Goal: Transaction & Acquisition: Obtain resource

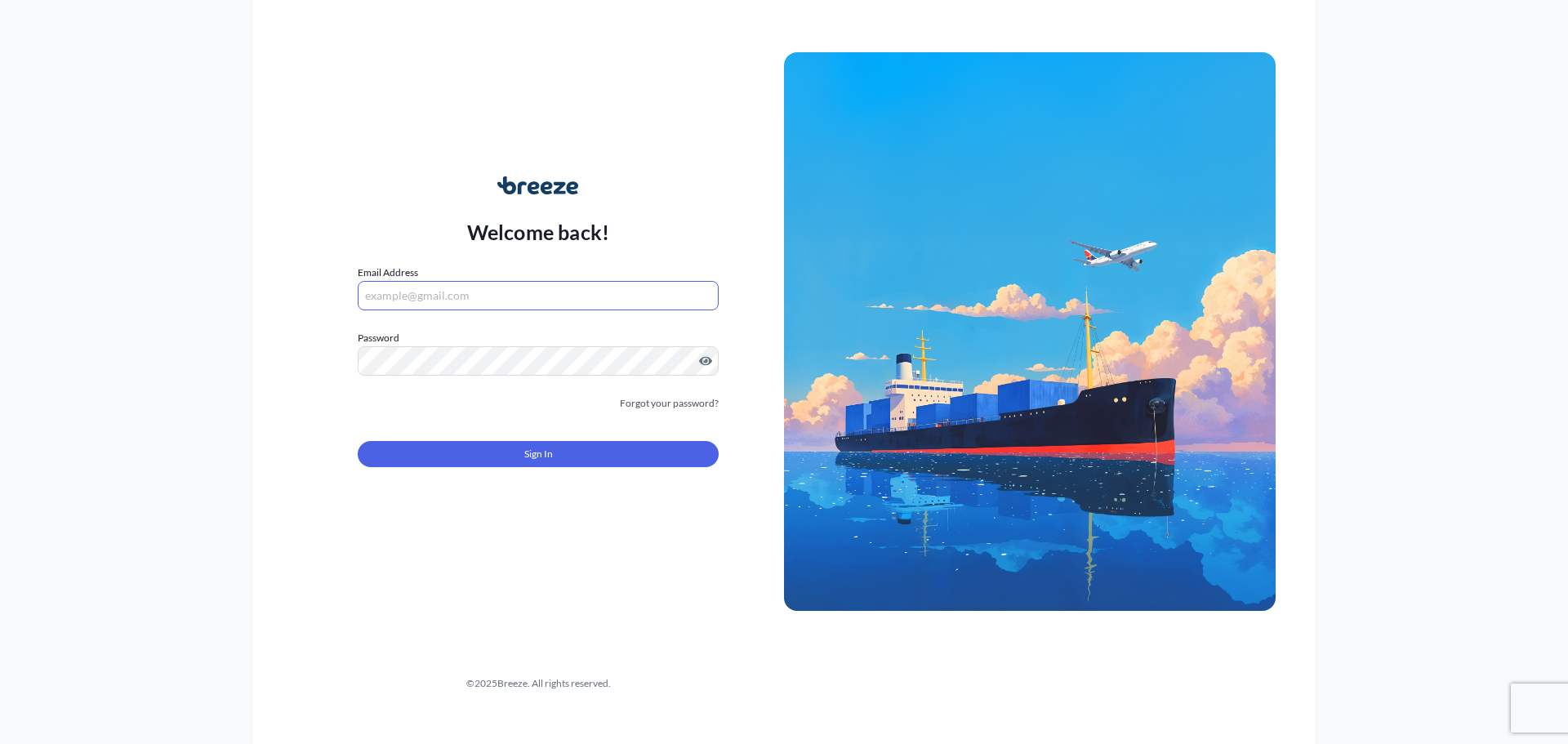
click at [510, 303] on input "Email Address" at bounding box center [538, 295] width 361 height 29
type input "[EMAIL_ADDRESS][DOMAIN_NAME]"
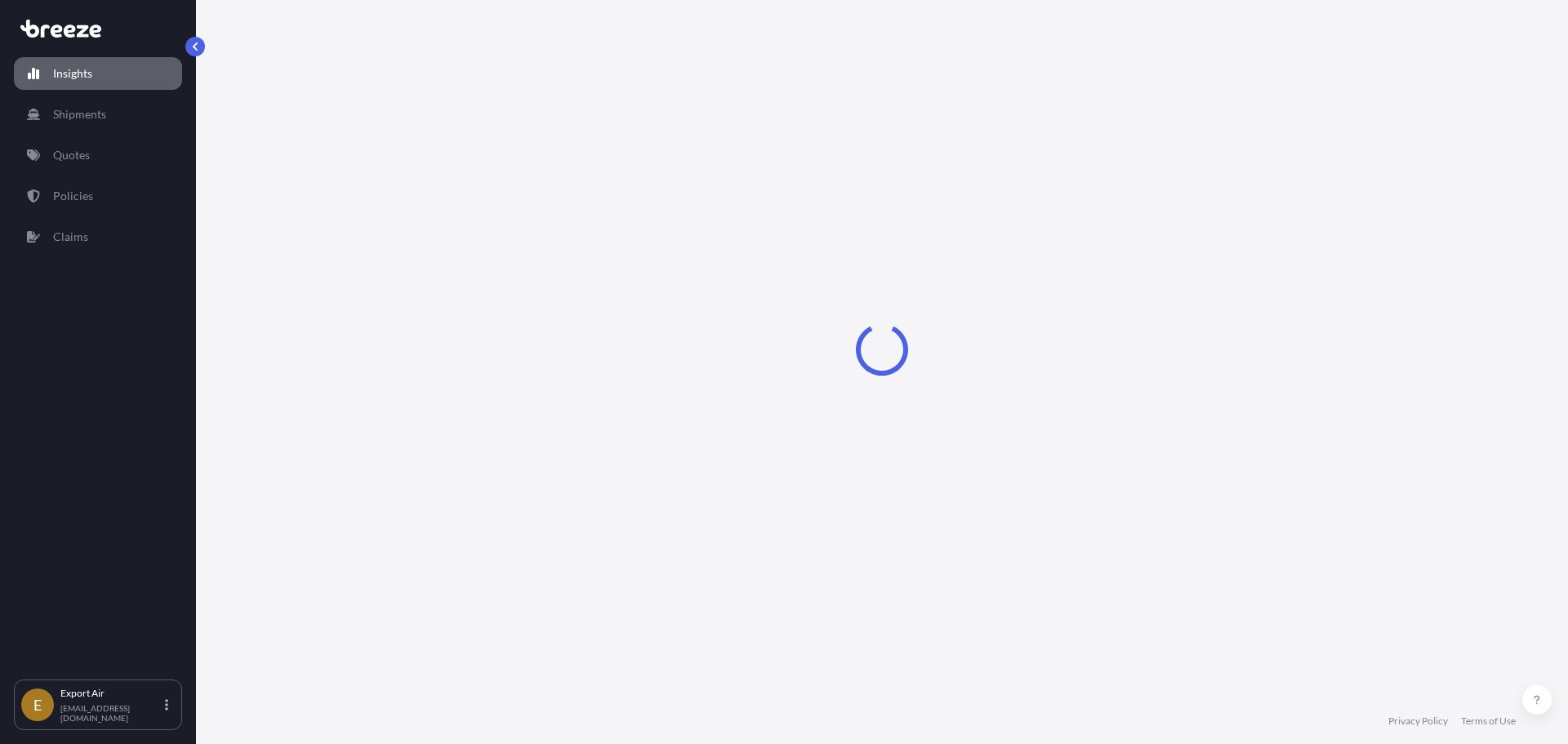
select select "2025"
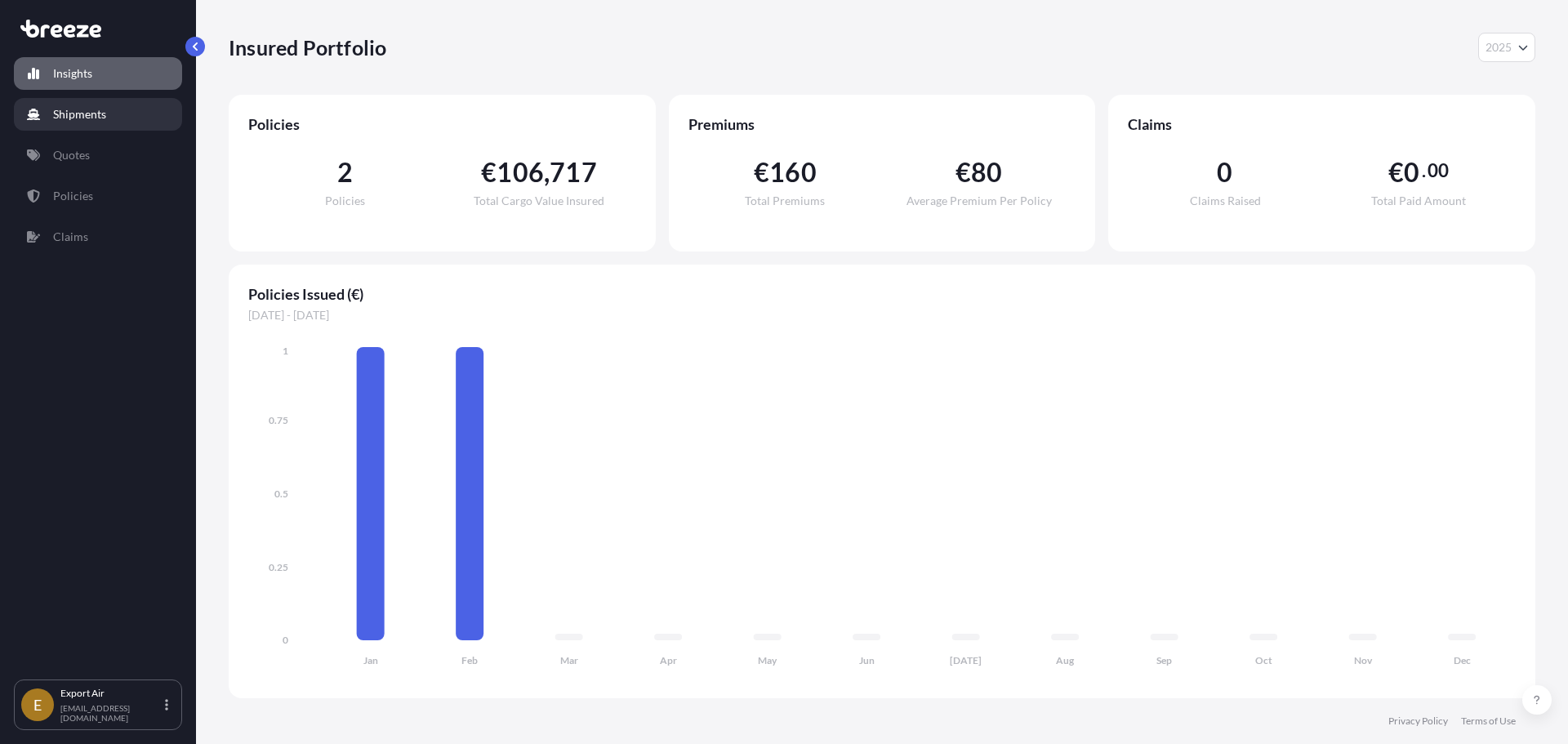
click at [121, 114] on link "Shipments" at bounding box center [98, 114] width 168 height 33
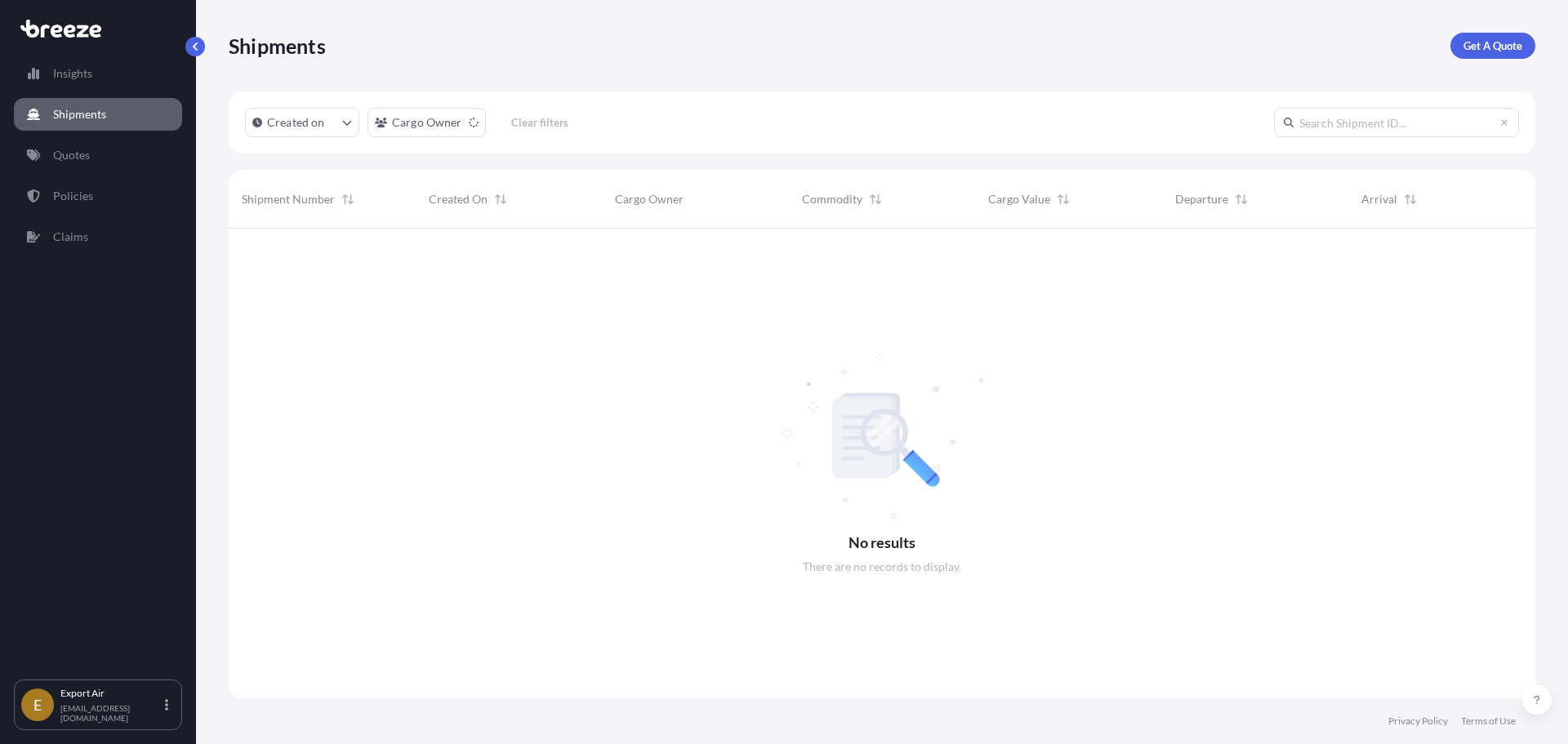
scroll to position [517, 1294]
click at [120, 151] on link "Quotes" at bounding box center [98, 154] width 168 height 33
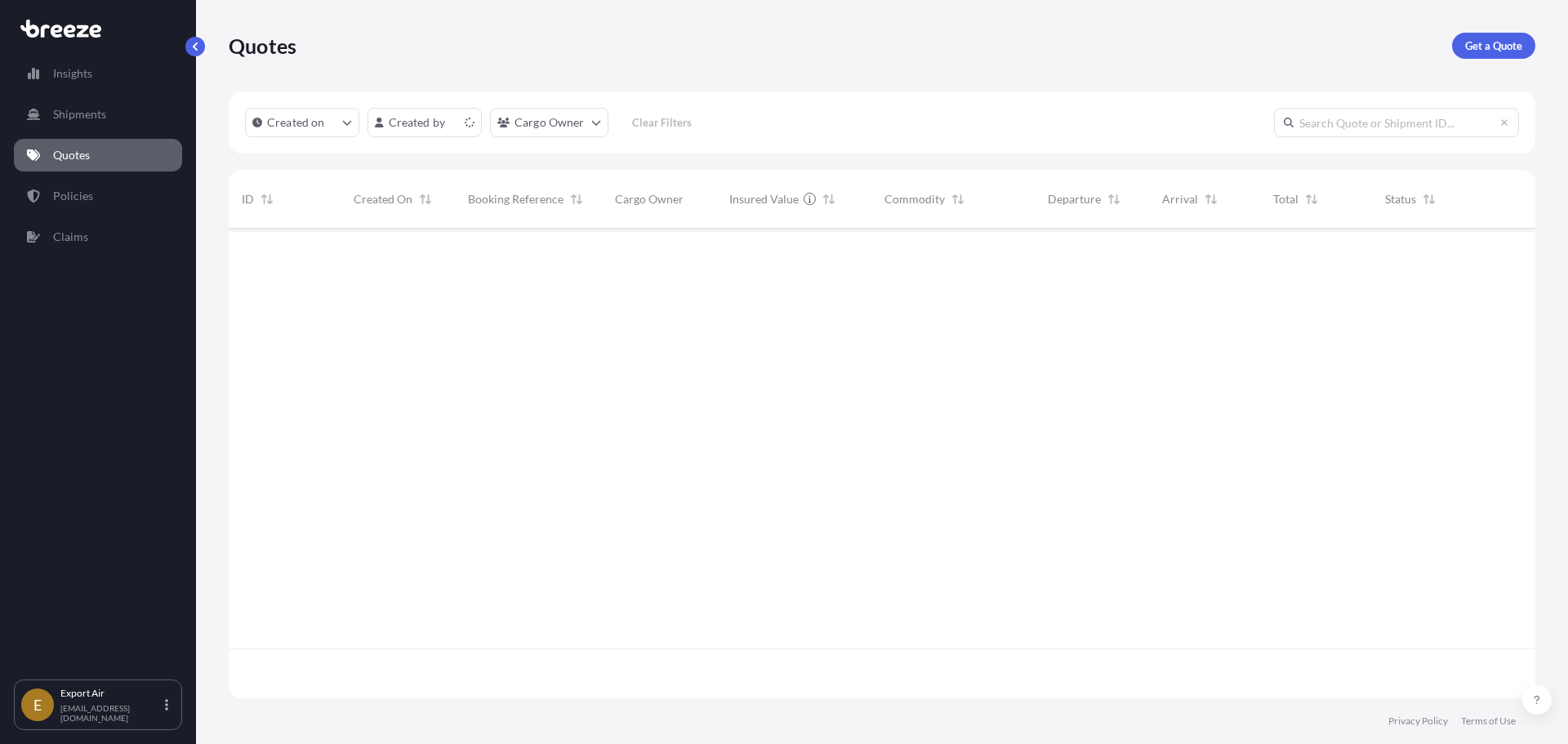
scroll to position [466, 1294]
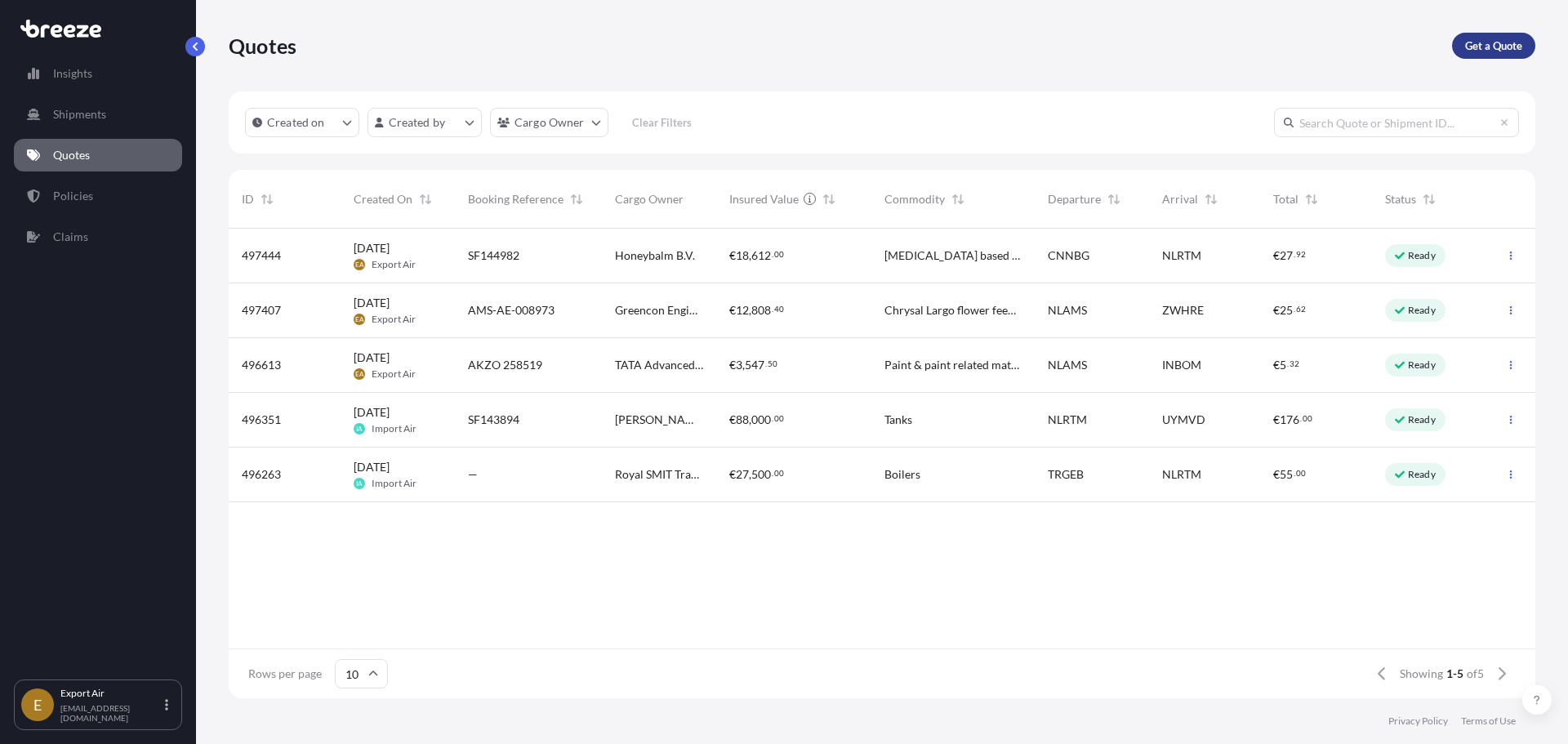
click at [1465, 51] on p "Get a Quote" at bounding box center [1493, 45] width 57 height 16
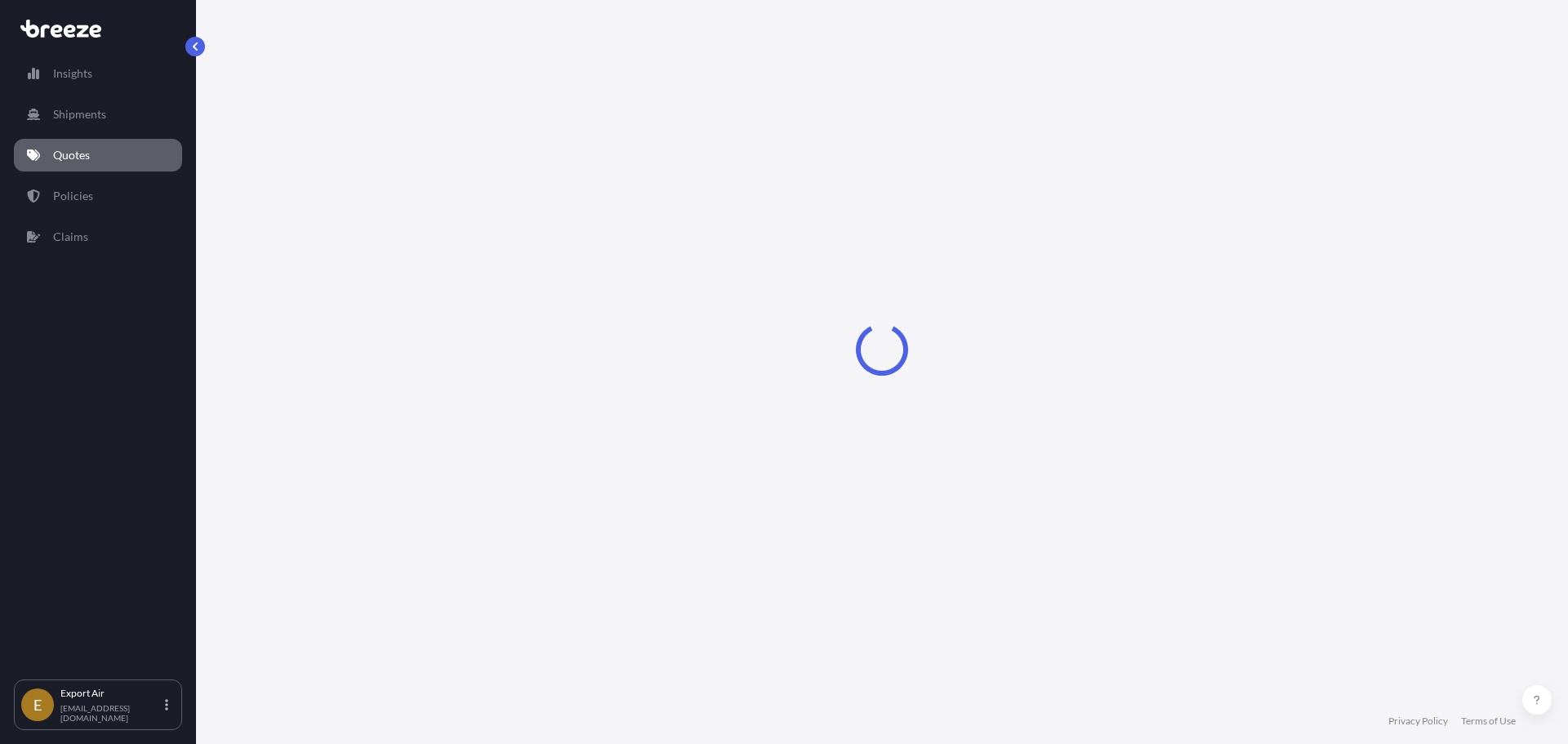
select select "Sea"
select select "1"
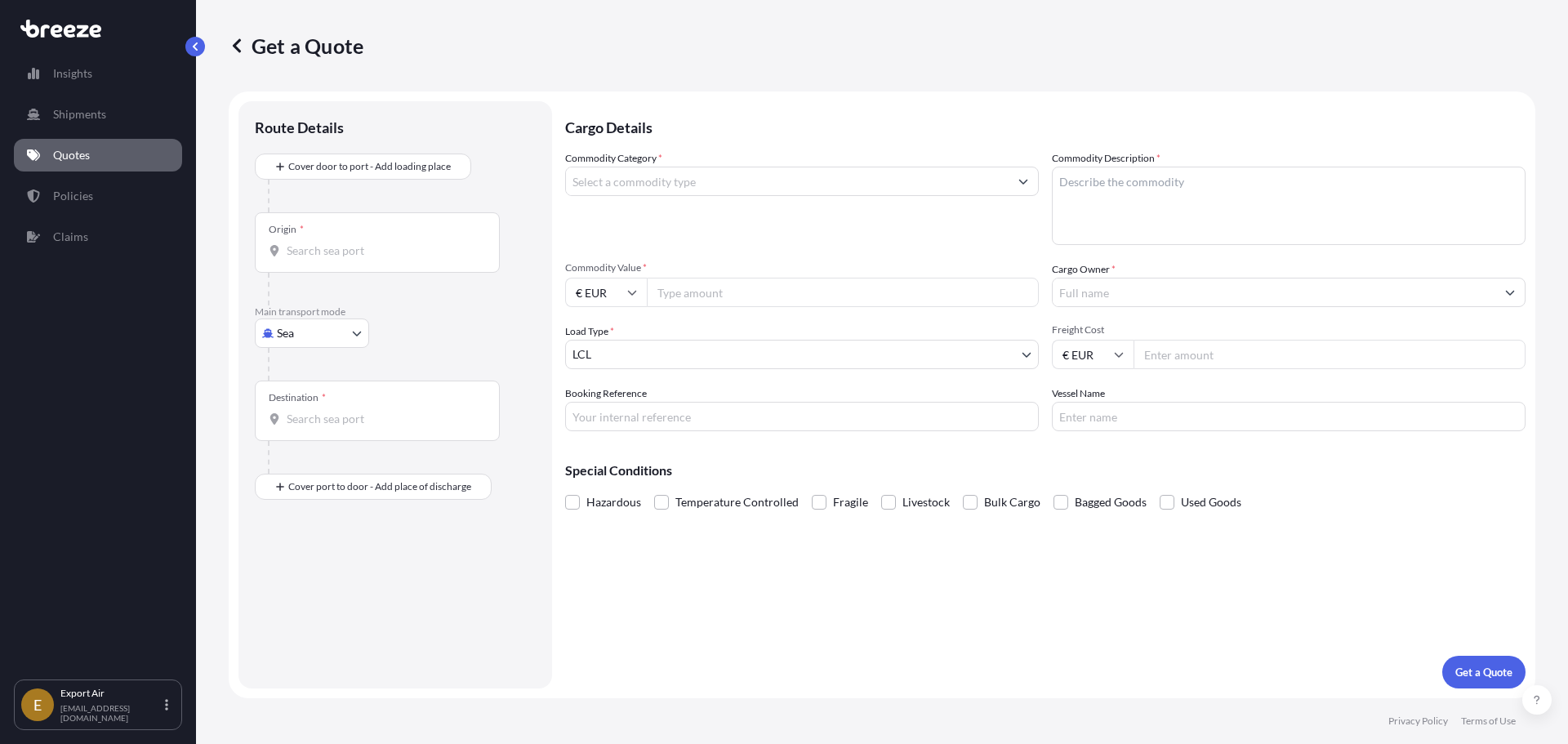
click at [632, 183] on input "Commodity Category *" at bounding box center [787, 181] width 443 height 29
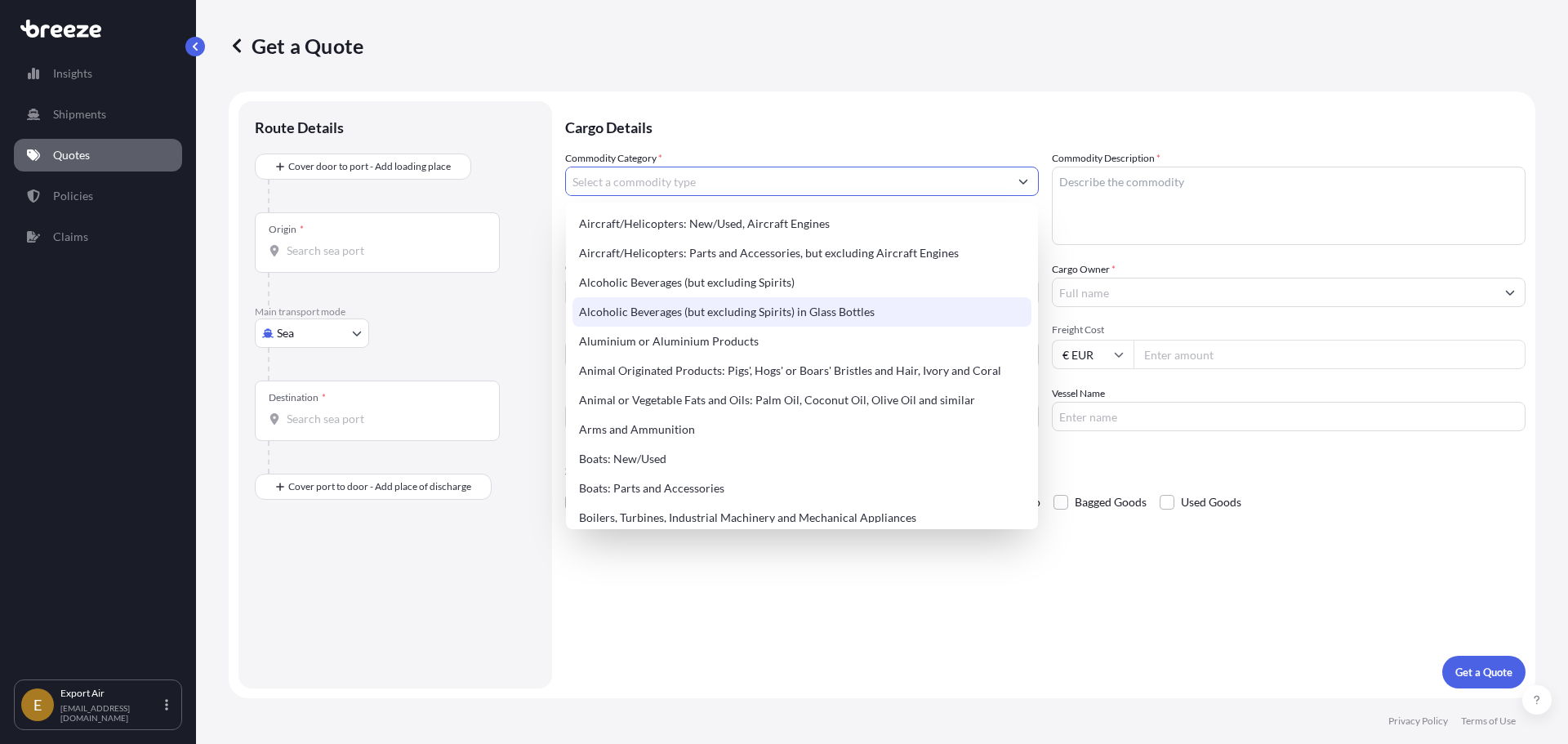
scroll to position [164, 0]
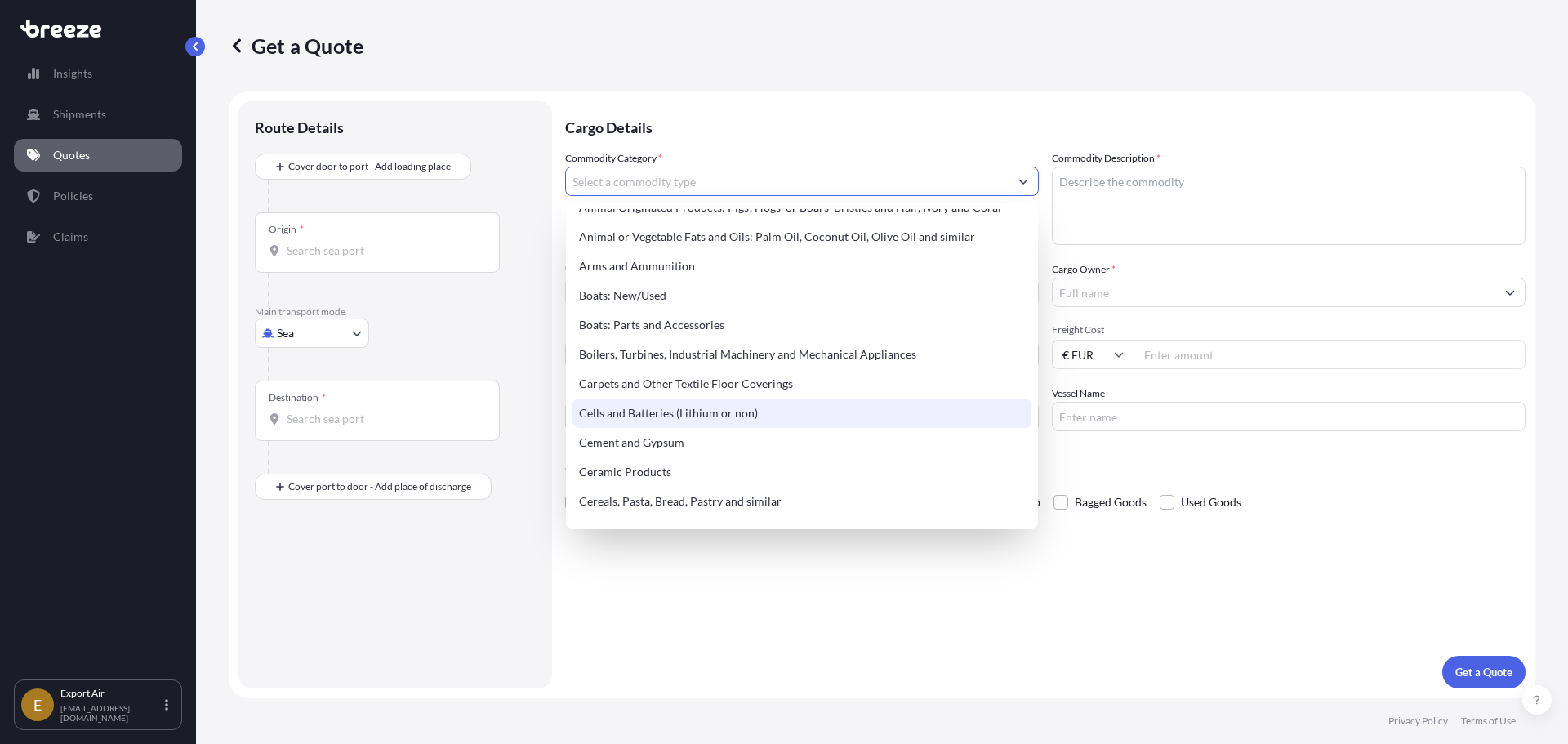
click at [707, 419] on div "Cells and Batteries (Lithium or non)" at bounding box center [802, 413] width 459 height 29
type input "Cells and Batteries (Lithium or non)"
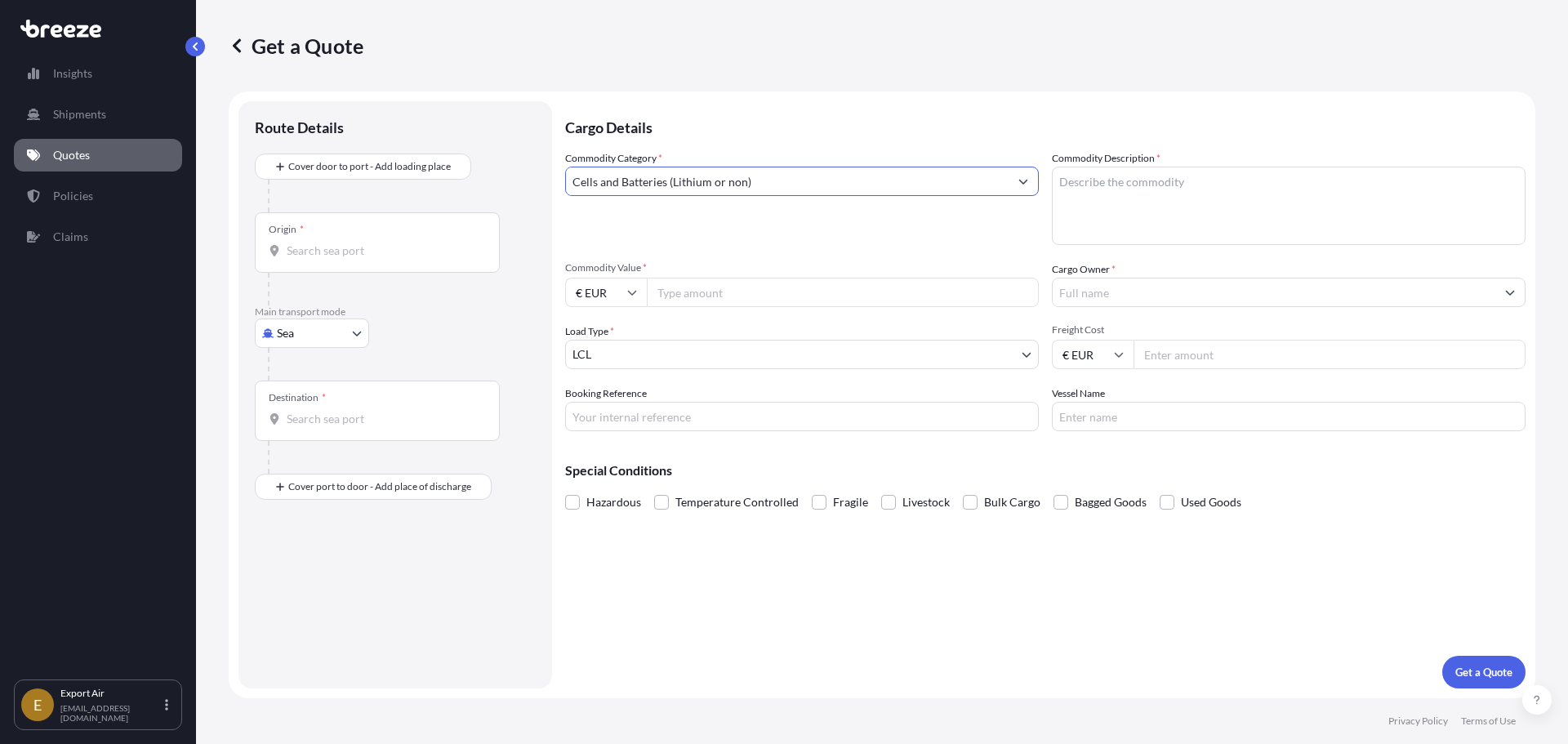
click at [1071, 224] on textarea "Commodity Description *" at bounding box center [1288, 206] width 473 height 79
type textarea "UN3480 Lithium Ion batteries"
click at [664, 292] on input "Commodity Value *" at bounding box center [842, 292] width 392 height 29
click at [745, 285] on input "Commodity Value *" at bounding box center [842, 292] width 392 height 29
paste input "29.75"
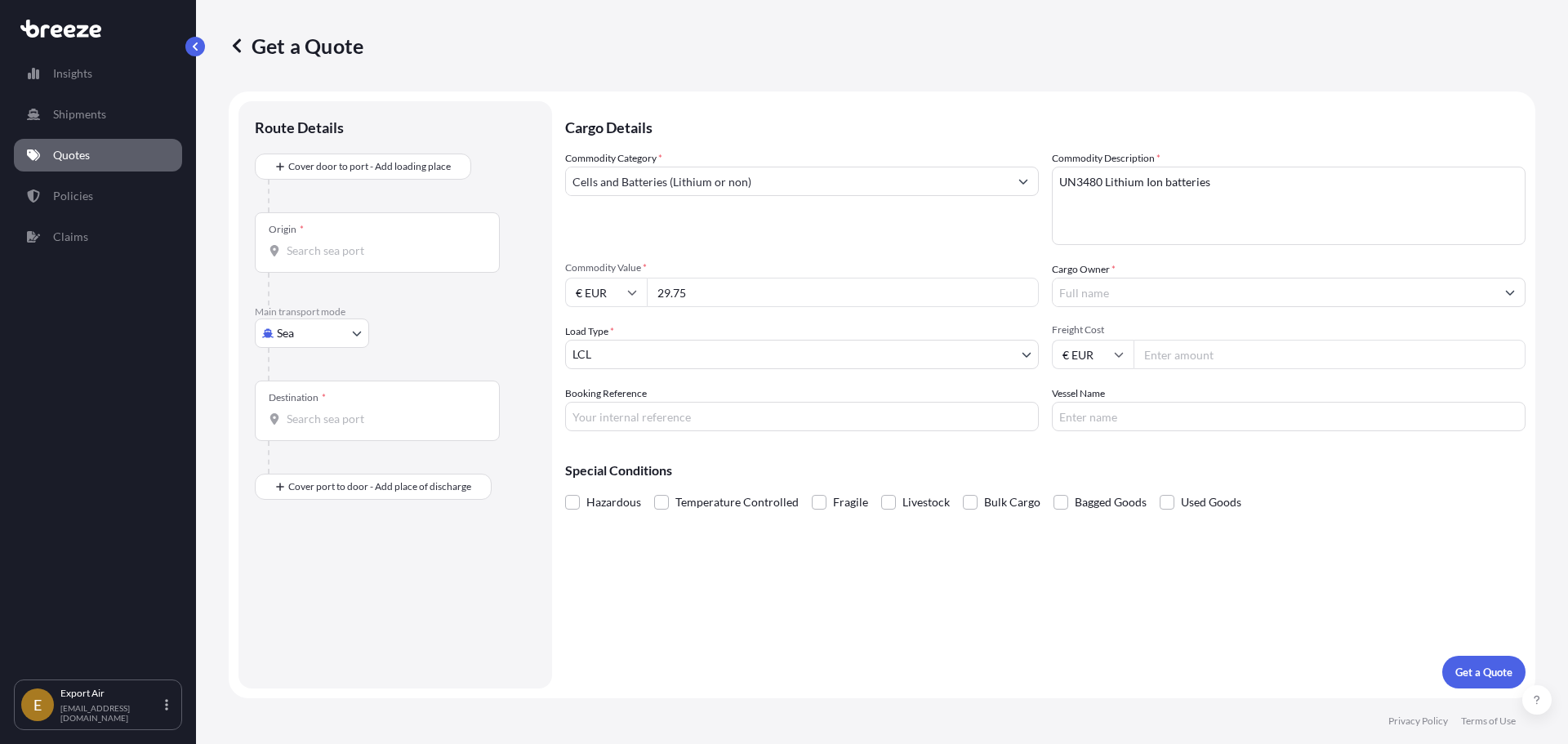
click at [835, 246] on div "Commodity Category * Cells and Batteries (Lithium or non) Commodity Description…" at bounding box center [1045, 291] width 960 height 281
click at [730, 293] on input "29.75" at bounding box center [842, 292] width 392 height 29
click at [736, 292] on input "29.75" at bounding box center [842, 292] width 392 height 29
drag, startPoint x: 736, startPoint y: 292, endPoint x: 619, endPoint y: 286, distance: 117.2
click at [619, 286] on div "€ EUR 29.75" at bounding box center [802, 292] width 473 height 29
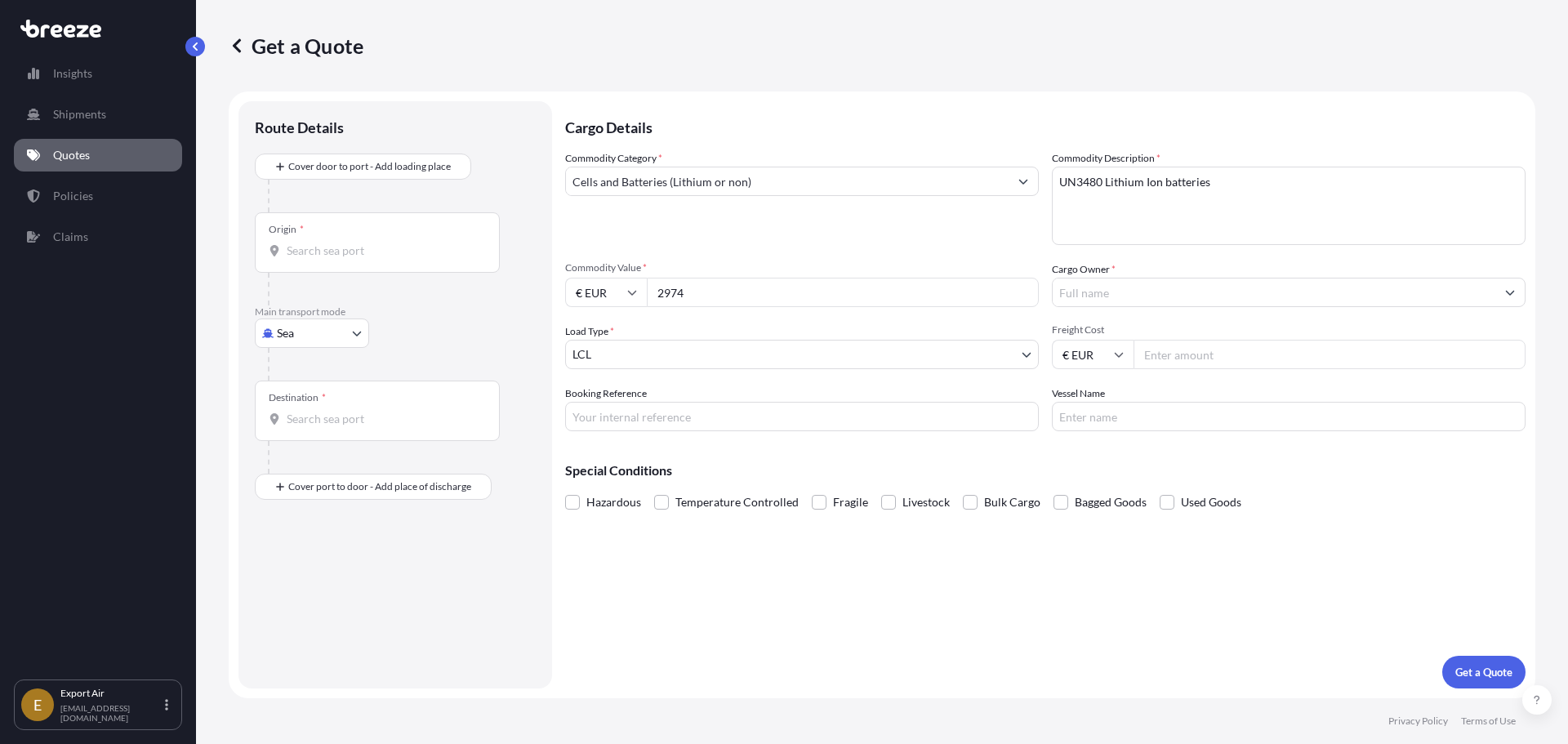
type input "29748"
type input "29748.05"
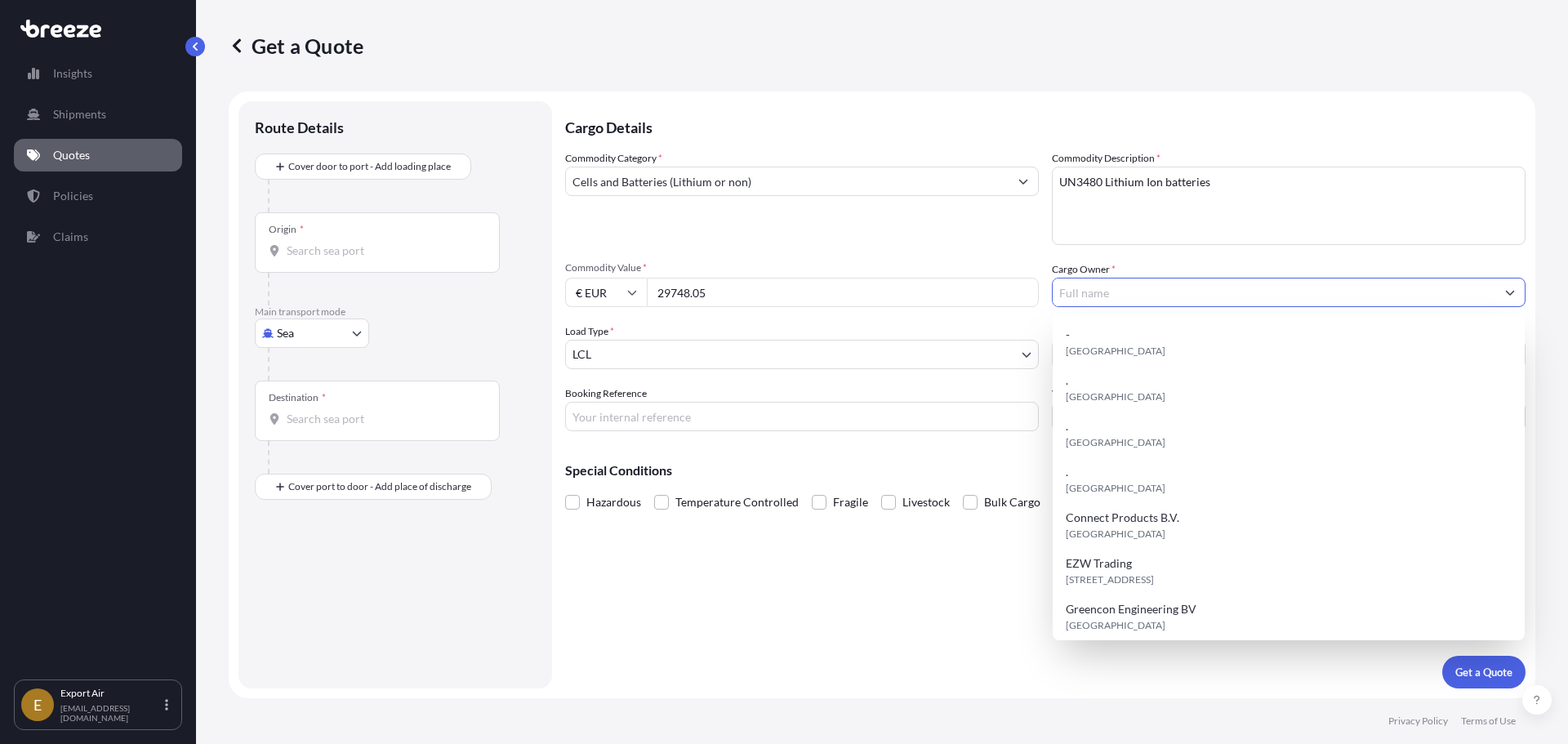
click at [1178, 290] on input "Cargo Owner *" at bounding box center [1273, 292] width 443 height 29
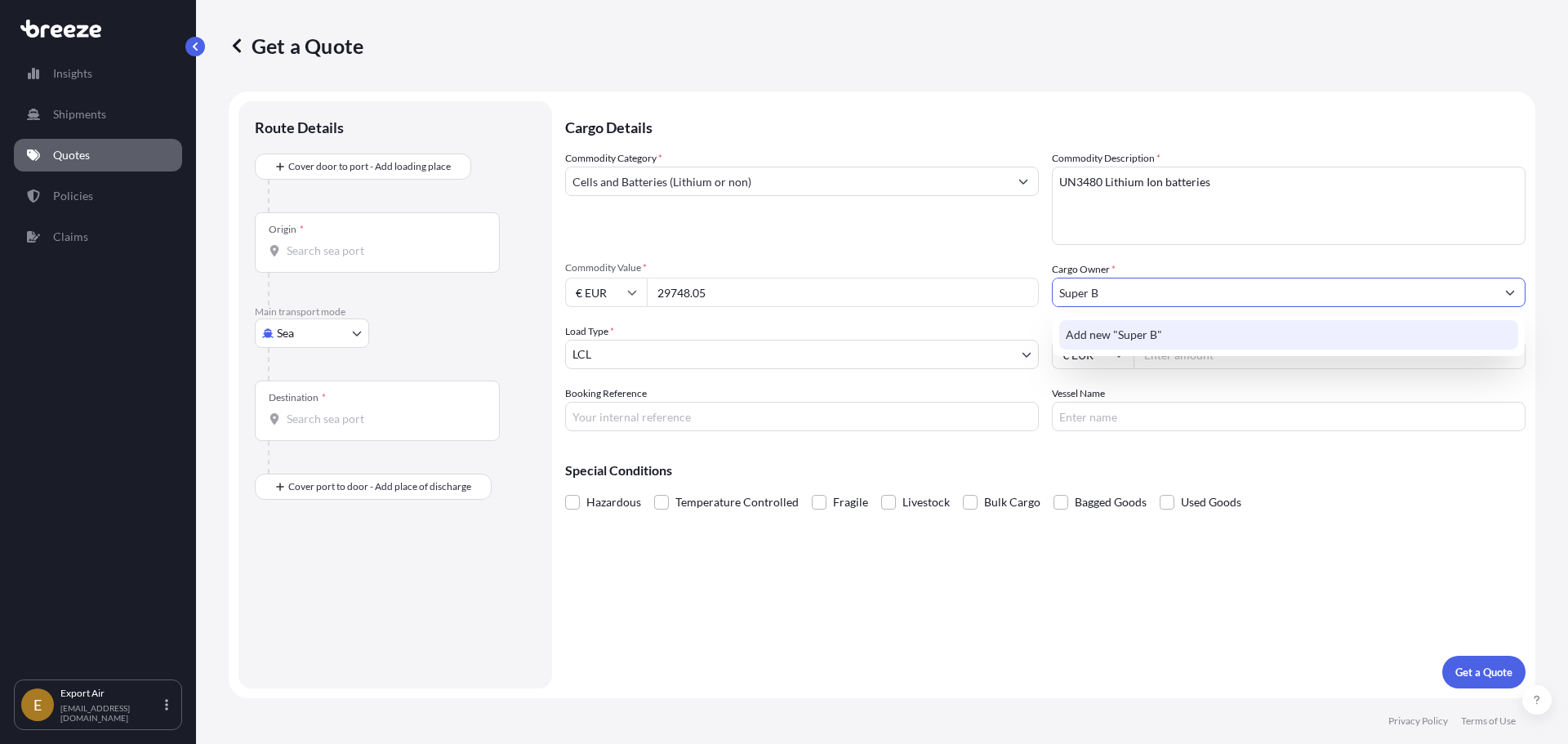
type input "Super B"
click at [972, 251] on div "Commodity Category * Cells and Batteries (Lithium or non) Commodity Description…" at bounding box center [1045, 291] width 960 height 281
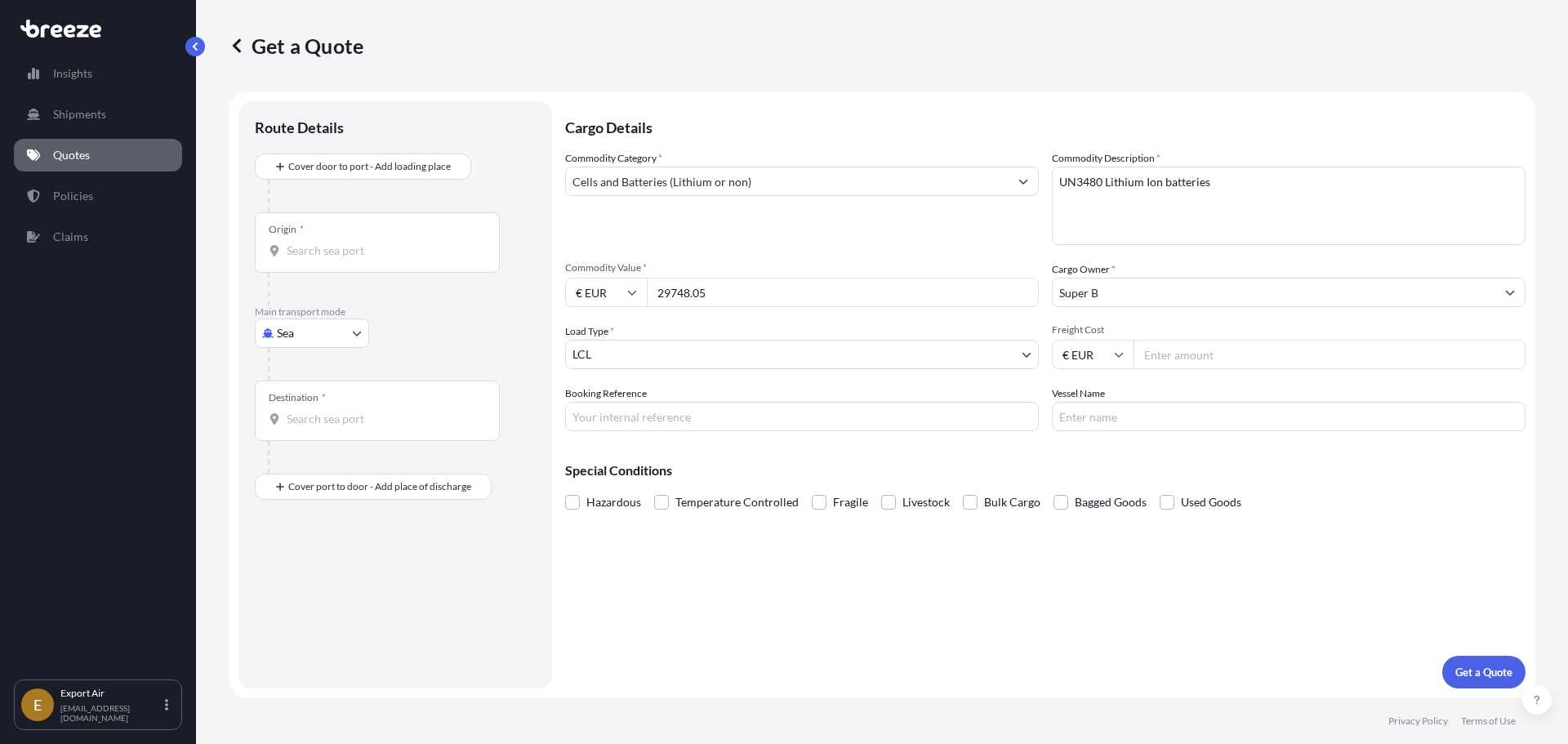
click at [669, 352] on body "6 options available. 0 options available. 1 option available. Insights Shipment…" at bounding box center [784, 372] width 1568 height 744
click at [343, 327] on body "Insights Shipments Quotes Policies Claims E Export Air [EMAIL_ADDRESS][DOMAIN_N…" at bounding box center [784, 372] width 1568 height 744
click at [310, 402] on div "Air" at bounding box center [312, 404] width 101 height 29
select select "Air"
click at [1082, 418] on input "Flight Number" at bounding box center [1288, 416] width 473 height 29
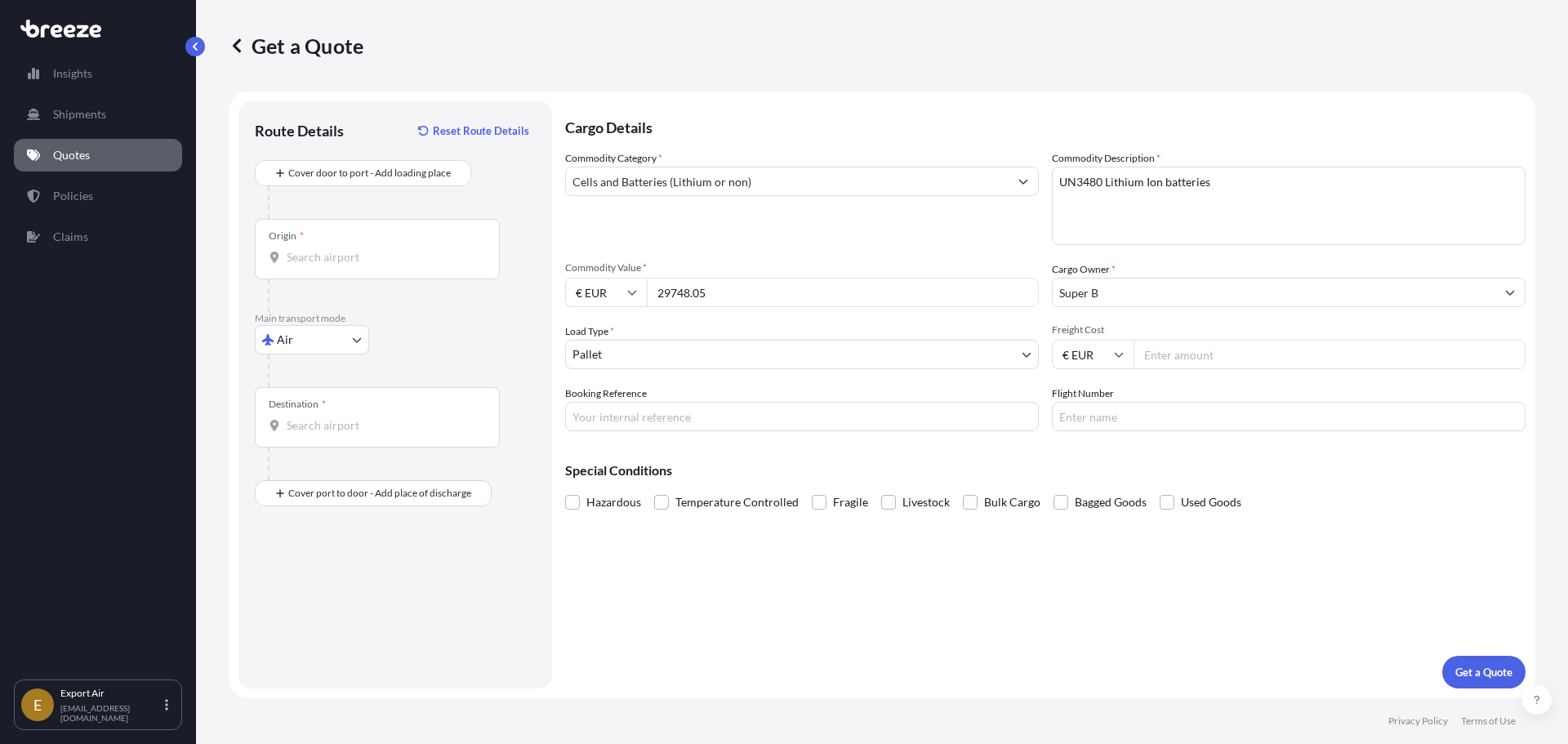
click at [1141, 430] on input "Flight Number" at bounding box center [1288, 416] width 473 height 29
paste input "3S 5155/03"
type input "3S 5155/03"
click at [719, 427] on input "Booking Reference" at bounding box center [802, 416] width 473 height 29
click at [633, 422] on input "Booking Reference" at bounding box center [802, 416] width 473 height 29
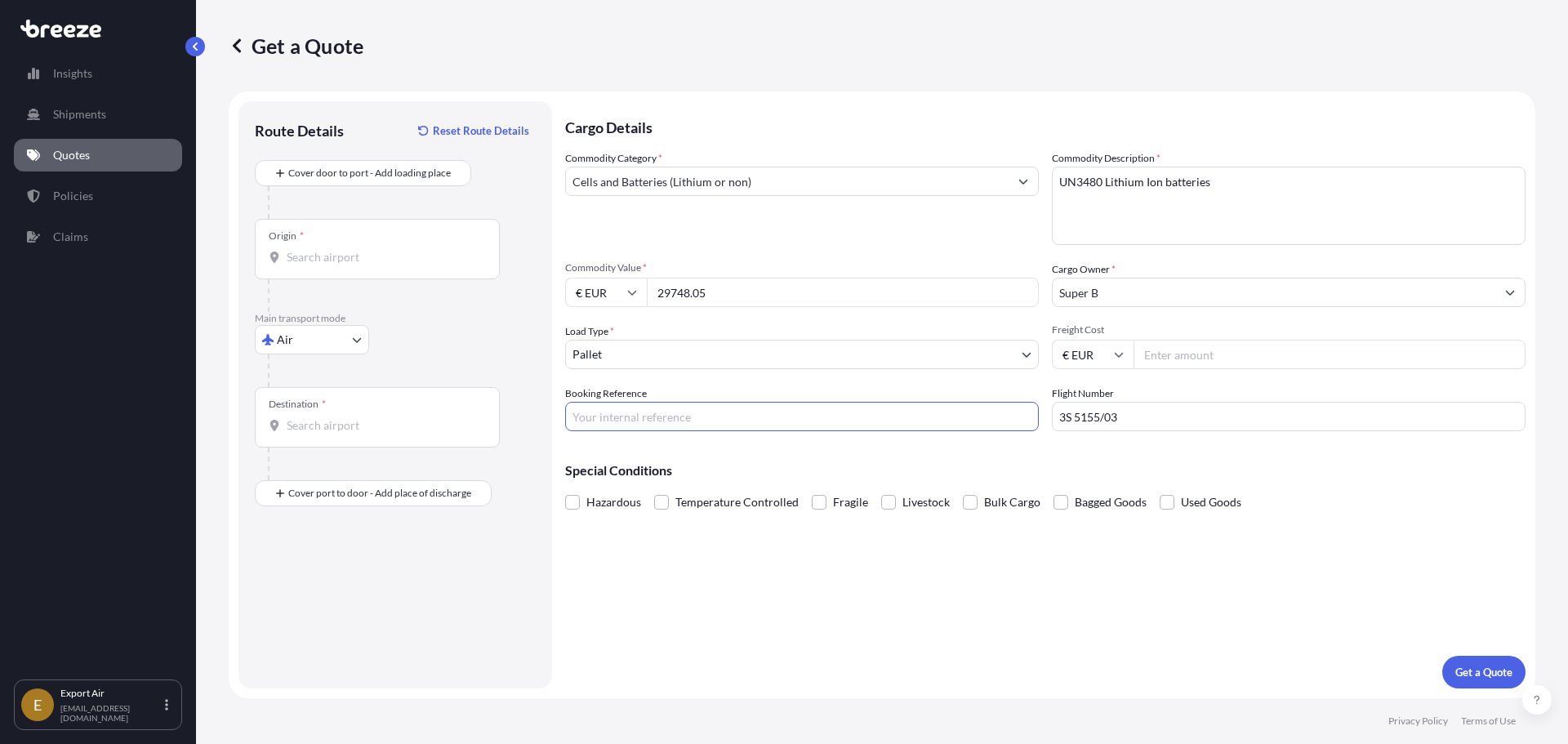
paste input "AMS-AE-008969"
type input "AMS-AE-008969"
click at [559, 549] on form "Route Details Reset Route Details Cover door to port - Add loading place Place …" at bounding box center [881, 395] width 1306 height 606
click at [569, 502] on span at bounding box center [573, 503] width 15 height 15
click at [565, 490] on input "Hazardous" at bounding box center [565, 490] width 0 height 0
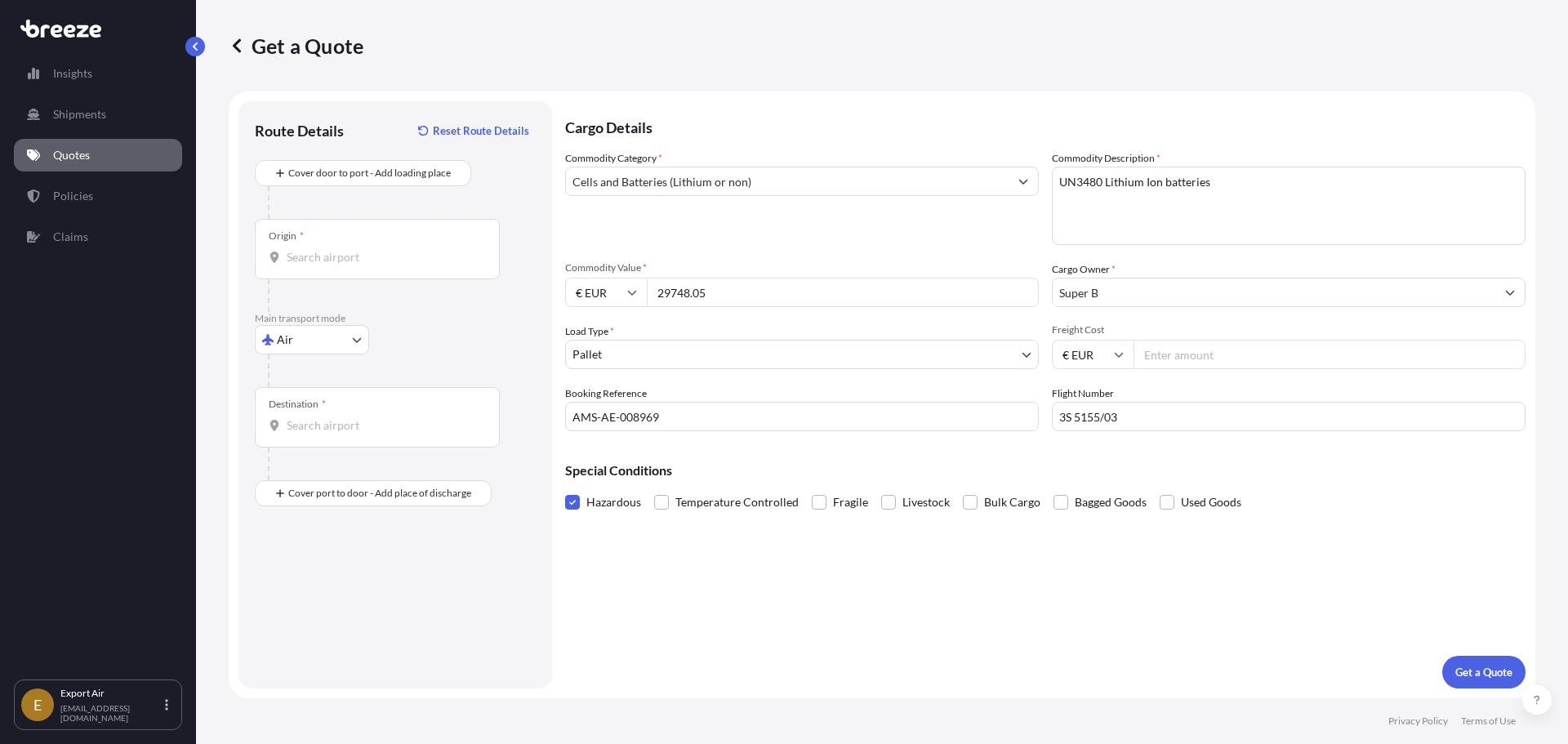
click at [579, 502] on span at bounding box center [573, 503] width 15 height 15
click at [565, 490] on input "Hazardous" at bounding box center [565, 490] width 0 height 0
click at [330, 255] on input "Origin *" at bounding box center [383, 256] width 193 height 16
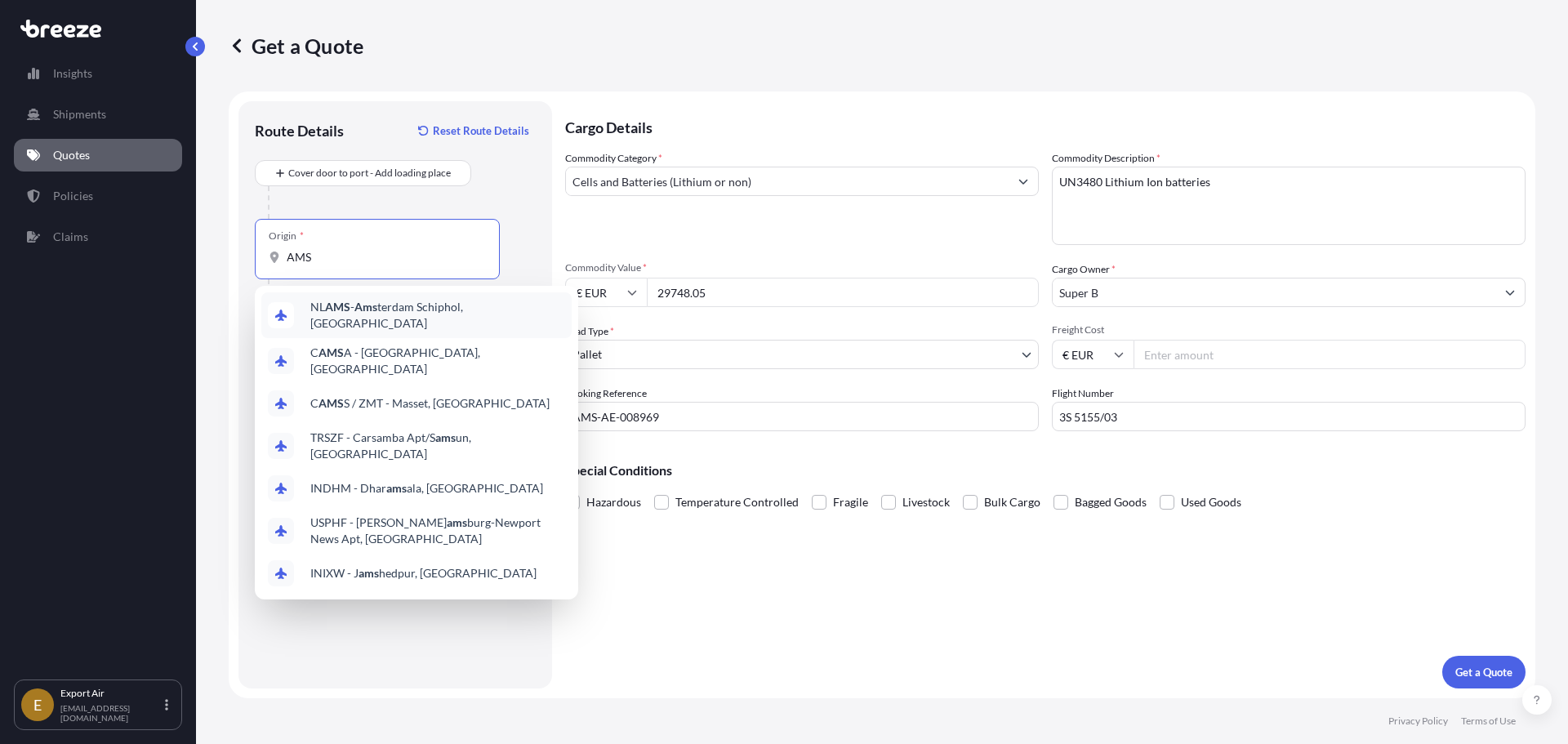
click at [420, 314] on span "NL AMS - Ams terdam Schiphol, [GEOGRAPHIC_DATA]" at bounding box center [438, 314] width 254 height 33
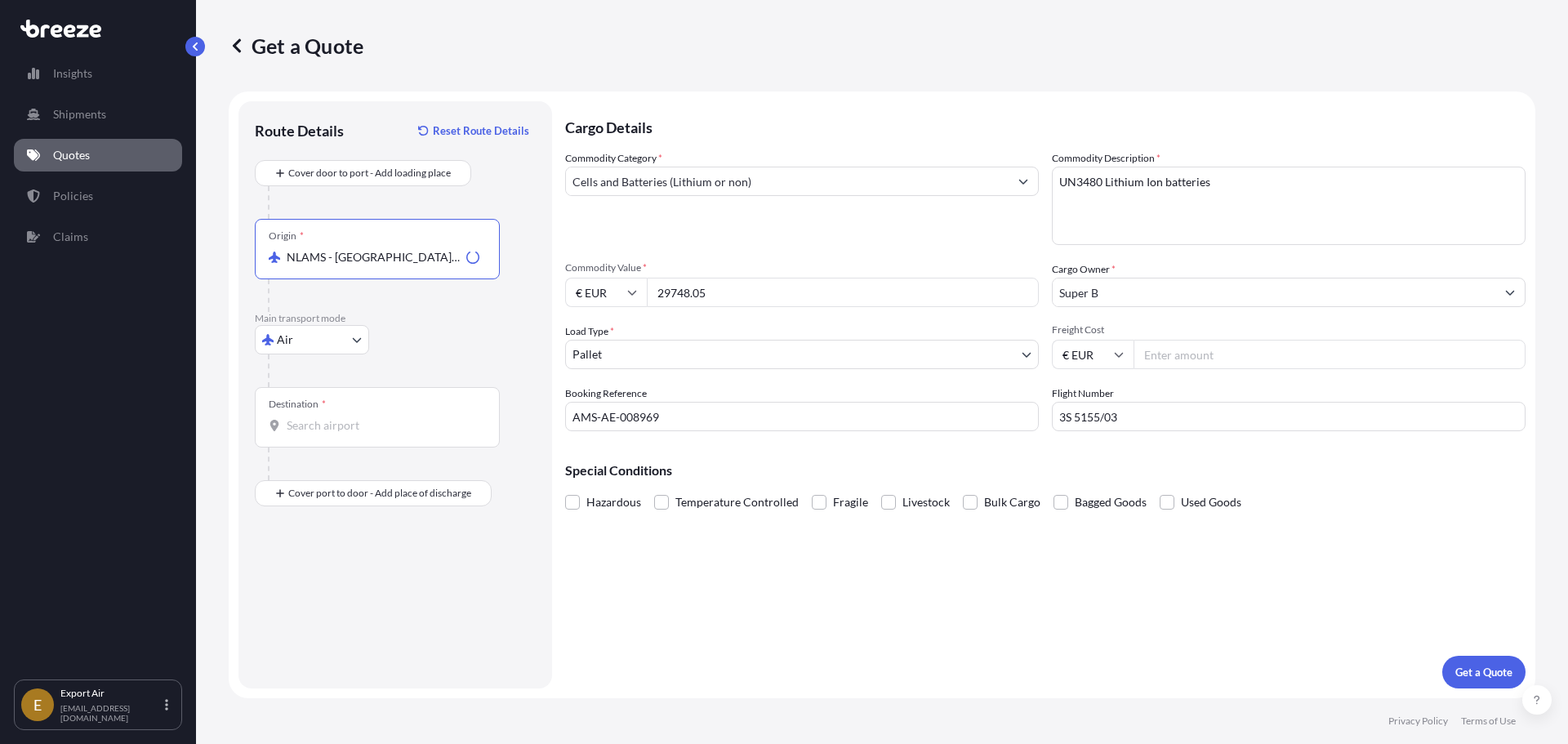
type input "NLAMS - [GEOGRAPHIC_DATA], [GEOGRAPHIC_DATA]"
click at [312, 415] on div "Destination *" at bounding box center [377, 417] width 245 height 61
click at [312, 417] on input "Destination *" at bounding box center [383, 425] width 193 height 16
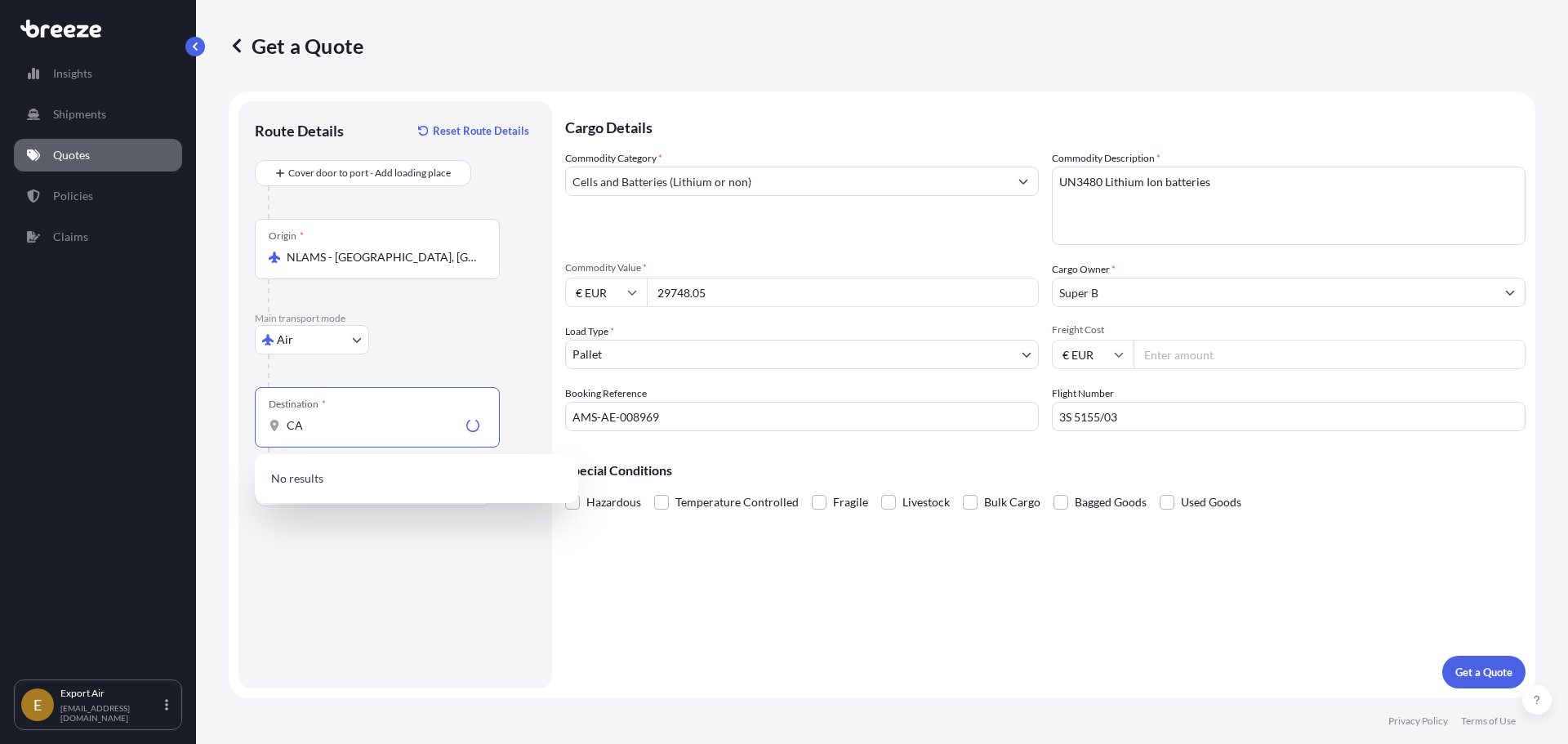
type input "C"
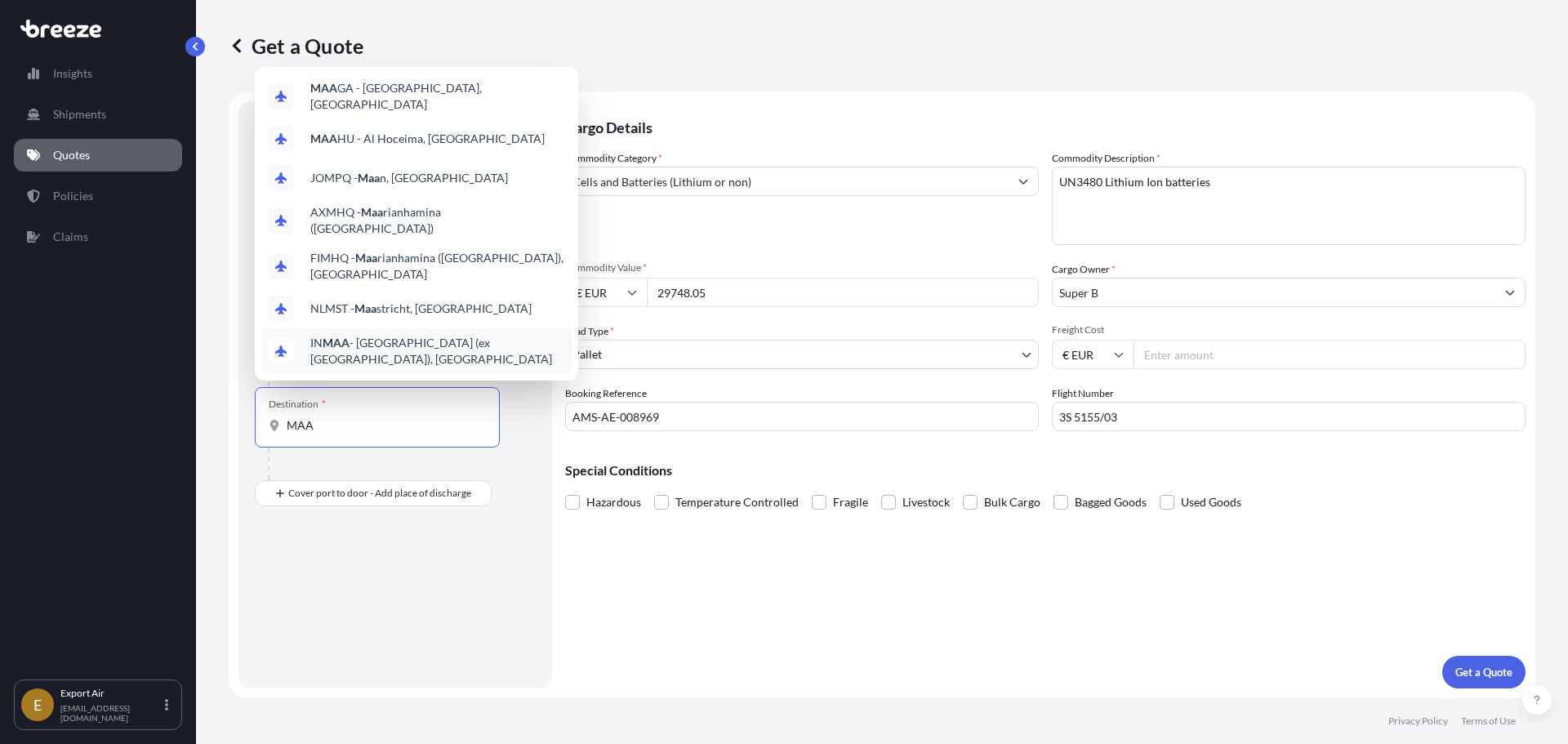
click at [430, 335] on span "IN MAA - [GEOGRAPHIC_DATA] (ex [GEOGRAPHIC_DATA]), [GEOGRAPHIC_DATA]" at bounding box center [438, 351] width 254 height 33
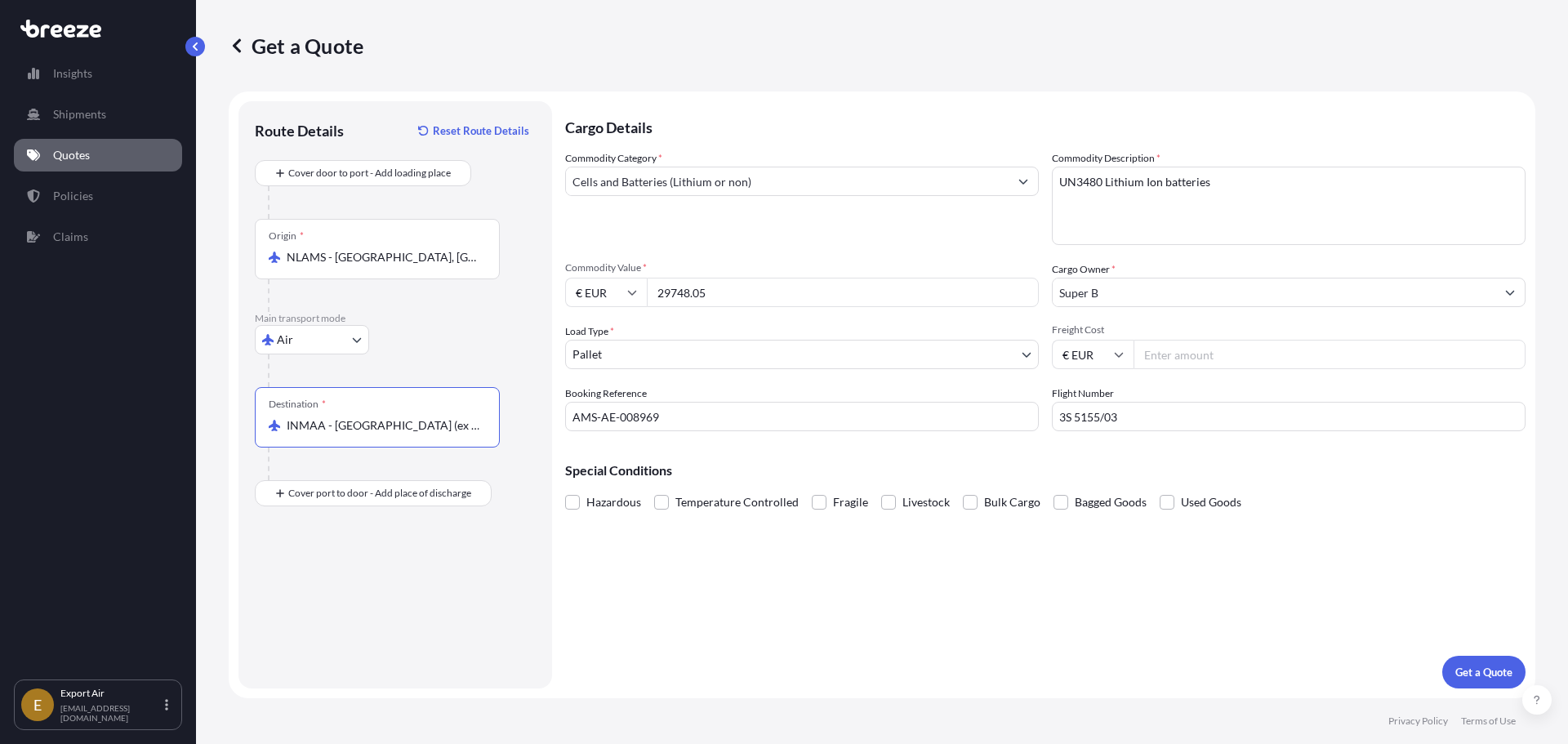
type input "INMAA - [GEOGRAPHIC_DATA] (ex [GEOGRAPHIC_DATA]), [GEOGRAPHIC_DATA]"
click at [476, 548] on div "Route Details Reset Route Details Cover door to port - Add loading place Place …" at bounding box center [395, 395] width 281 height 555
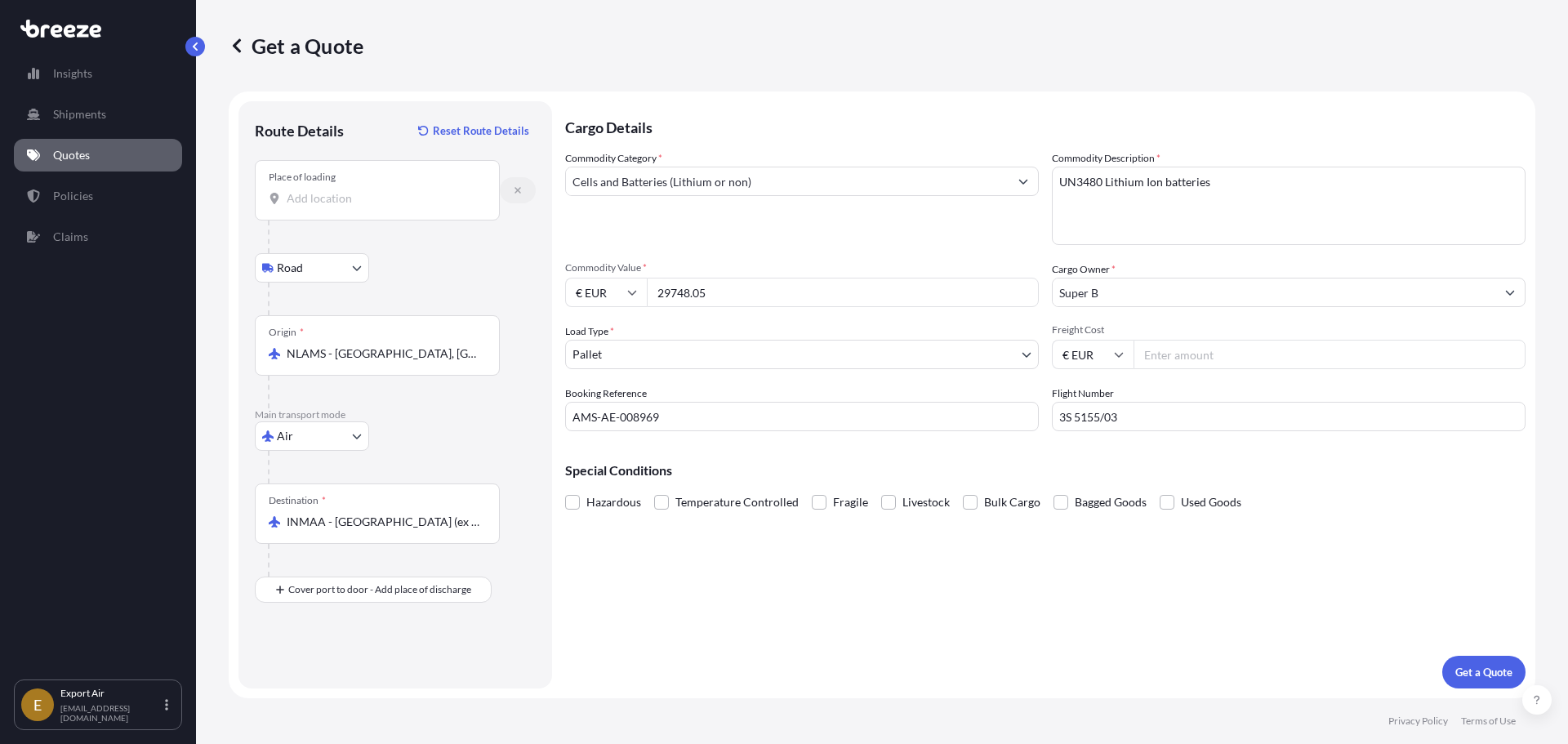
click at [526, 189] on button "button" at bounding box center [517, 190] width 36 height 26
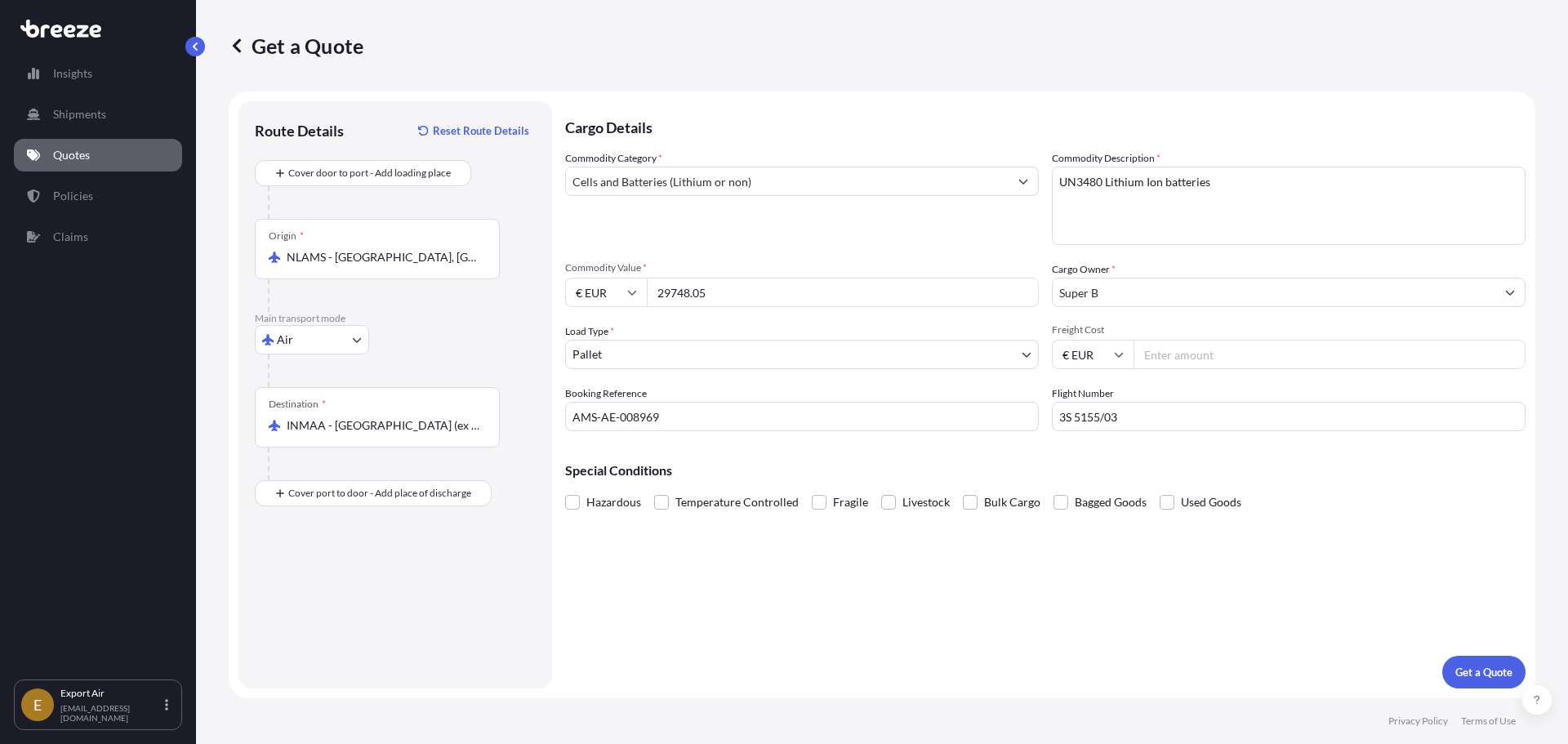
click at [441, 333] on div "Air Sea Air Road Rail" at bounding box center [395, 339] width 281 height 29
click at [1174, 354] on input "Freight Cost" at bounding box center [1328, 354] width 392 height 29
click at [1168, 355] on input "Freight Cost" at bounding box center [1328, 354] width 392 height 29
click at [1226, 369] on input "Freight Cost" at bounding box center [1328, 354] width 392 height 29
type input "752"
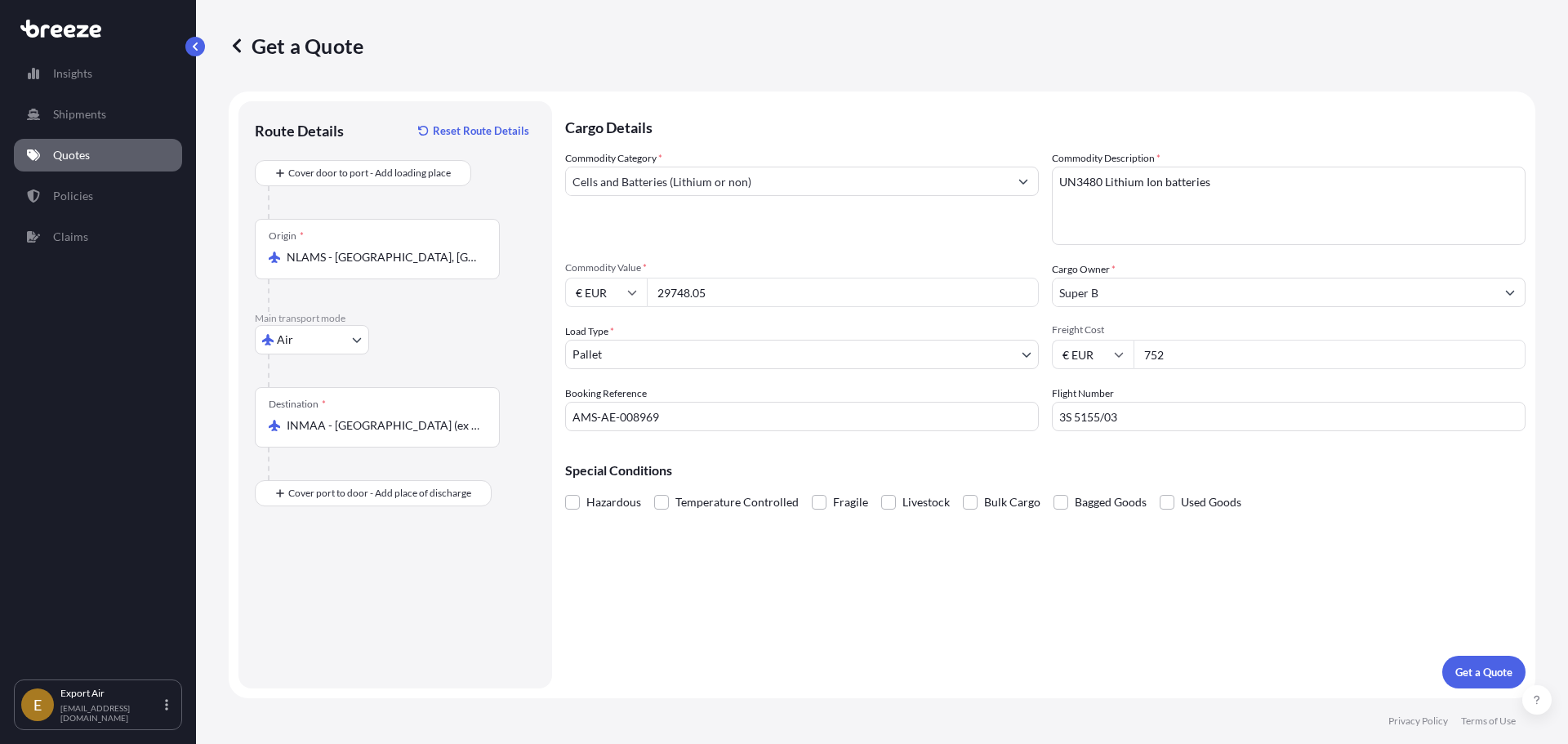
click at [1415, 574] on div "Cargo Details Commodity Category * Cells and Batteries (Lithium or non) Commodi…" at bounding box center [1045, 395] width 960 height 588
click at [1246, 361] on input "752" at bounding box center [1328, 354] width 392 height 29
click at [1474, 669] on p "Get a Quote" at bounding box center [1483, 672] width 57 height 16
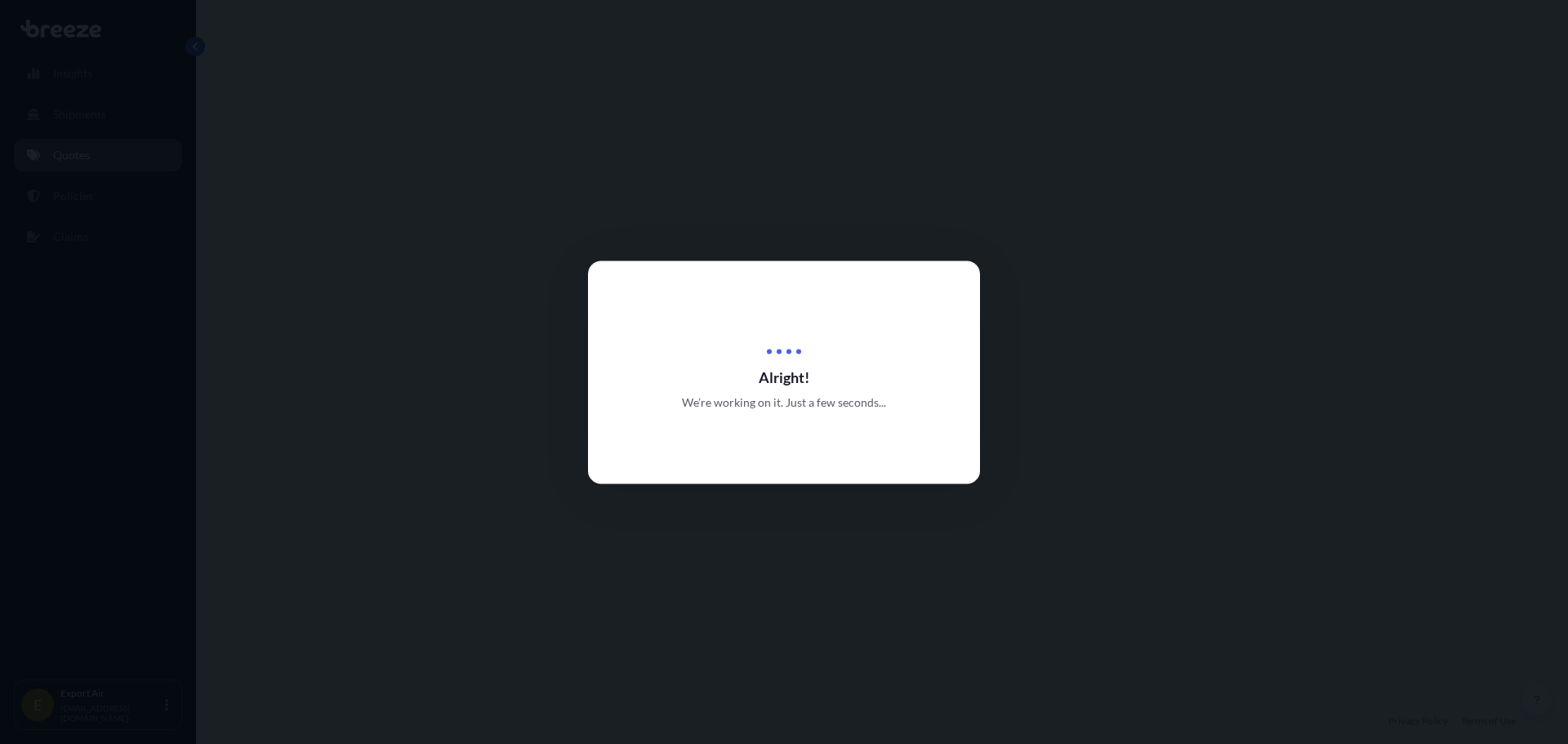
select select "Air"
select select "1"
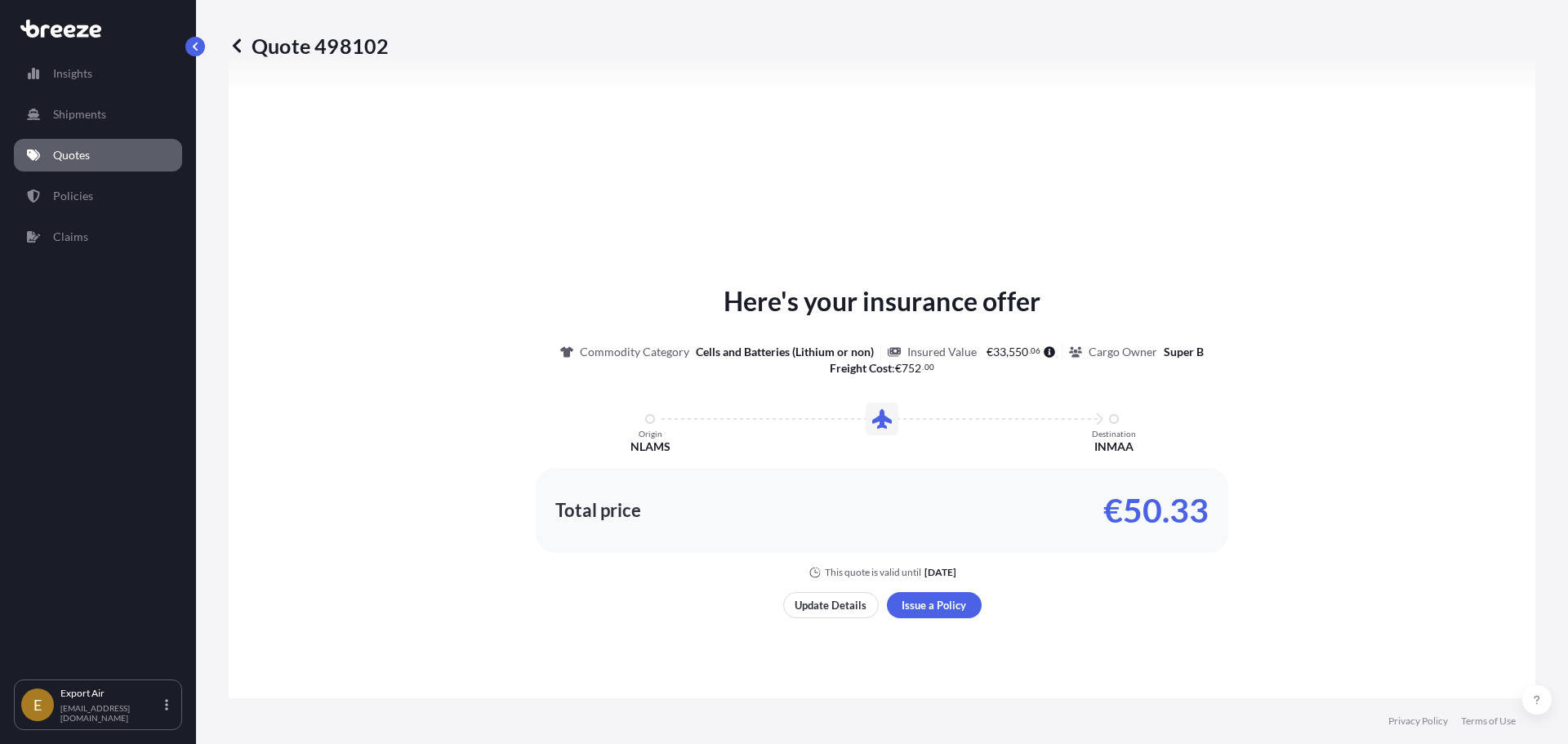
scroll to position [574, 0]
